Goal: Task Accomplishment & Management: Use online tool/utility

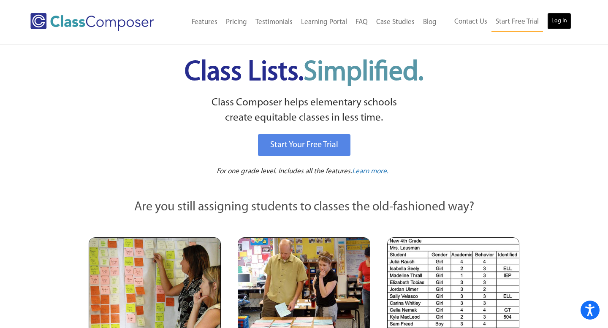
click at [561, 17] on link "Log In" at bounding box center [559, 21] width 24 height 17
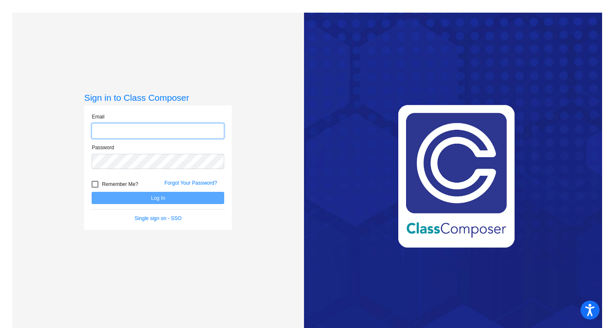
type input "[EMAIL_ADDRESS][DOMAIN_NAME]"
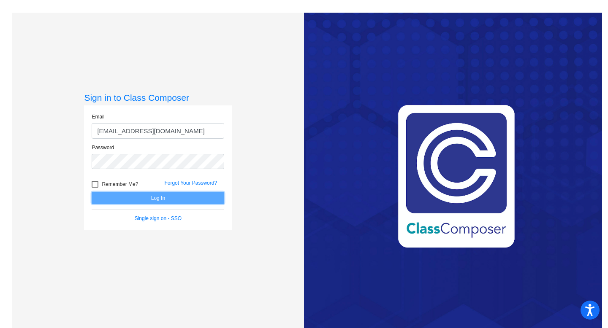
click at [171, 198] on button "Log In" at bounding box center [158, 198] width 133 height 12
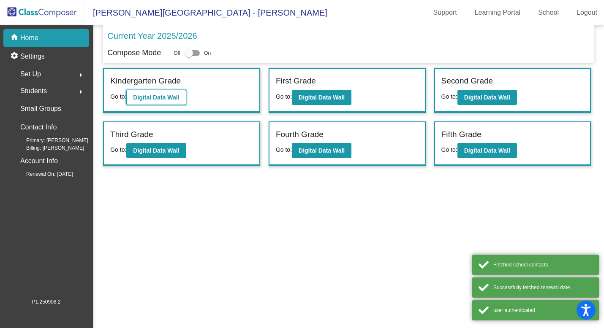
click at [160, 94] on b "Digital Data Wall" at bounding box center [156, 97] width 46 height 7
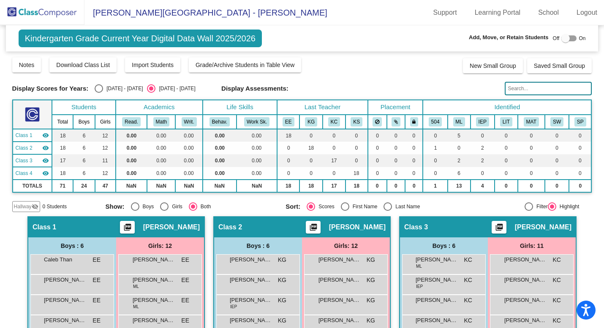
click at [37, 12] on img at bounding box center [42, 12] width 84 height 25
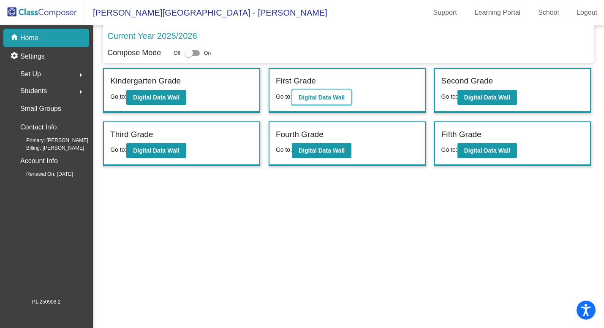
click at [310, 92] on button "Digital Data Wall" at bounding box center [322, 97] width 60 height 15
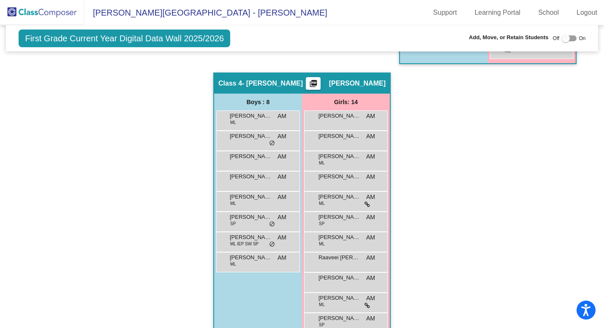
scroll to position [506, 0]
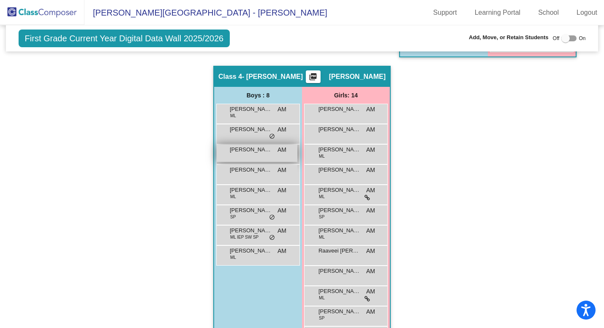
click at [247, 155] on div "[PERSON_NAME]-Gatka AM lock do_not_disturb_alt" at bounding box center [257, 153] width 81 height 17
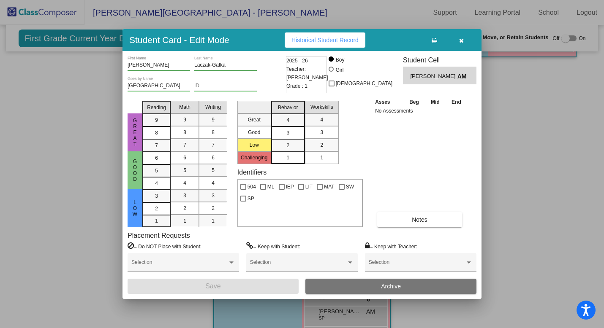
click at [458, 43] on button "button" at bounding box center [460, 40] width 27 height 15
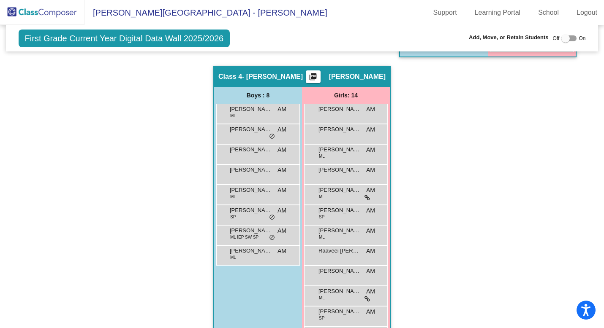
click at [67, 13] on img at bounding box center [42, 12] width 84 height 25
